Goal: Task Accomplishment & Management: Manage account settings

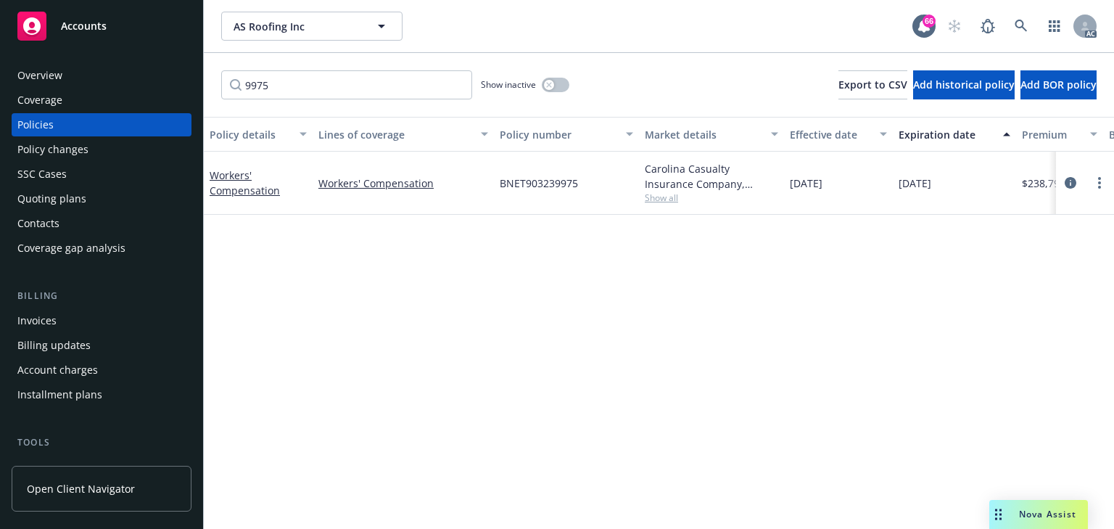
scroll to position [0, 348]
